Goal: Task Accomplishment & Management: Use online tool/utility

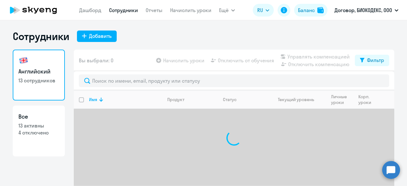
select select "30"
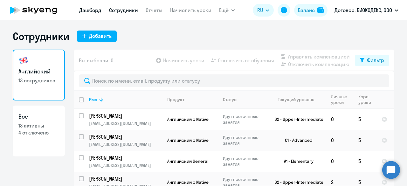
click at [94, 13] on link "Дашборд" at bounding box center [90, 10] width 22 height 6
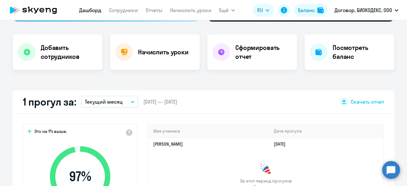
scroll to position [127, 0]
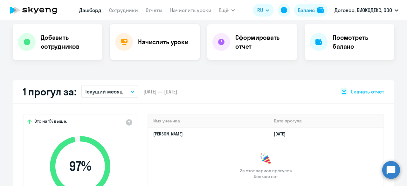
click at [166, 56] on div "Начислить уроки" at bounding box center [155, 42] width 90 height 36
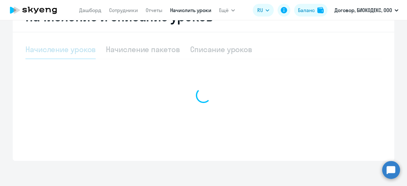
select select "10"
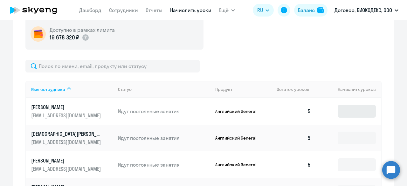
scroll to position [264, 0]
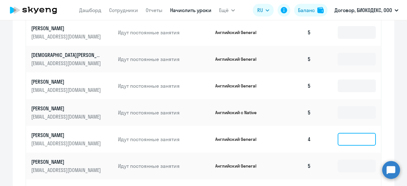
click at [346, 144] on input at bounding box center [357, 139] width 38 height 13
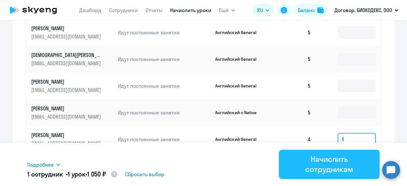
type input "1"
click at [349, 163] on div "Начислить сотрудникам" at bounding box center [329, 164] width 83 height 20
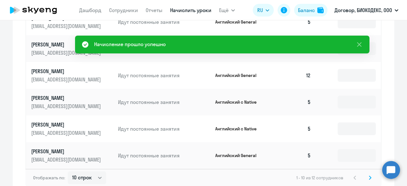
scroll to position [391, 0]
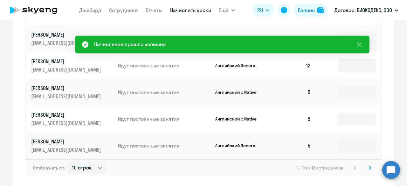
click at [370, 166] on svg-icon at bounding box center [371, 168] width 8 height 8
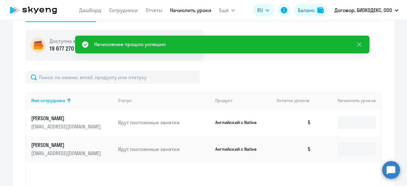
scroll to position [164, 0]
